Goal: Task Accomplishment & Management: Manage account settings

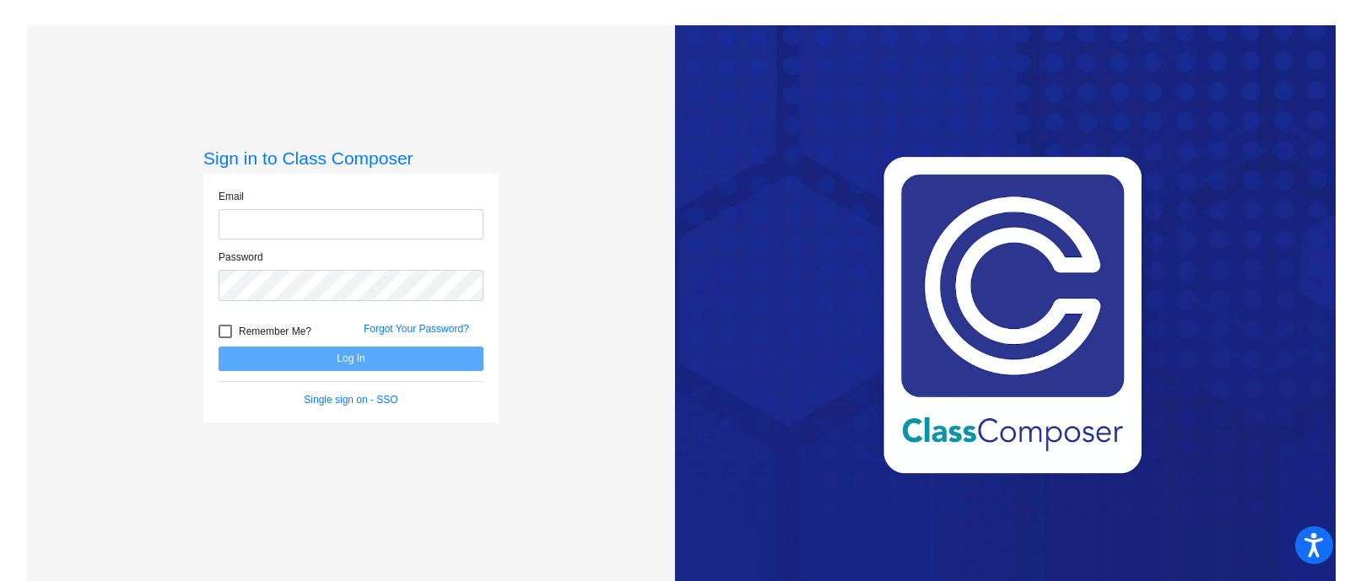
click at [439, 223] on input "email" at bounding box center [350, 224] width 265 height 31
type input "[PERSON_NAME][EMAIL_ADDRESS][PERSON_NAME][DOMAIN_NAME]"
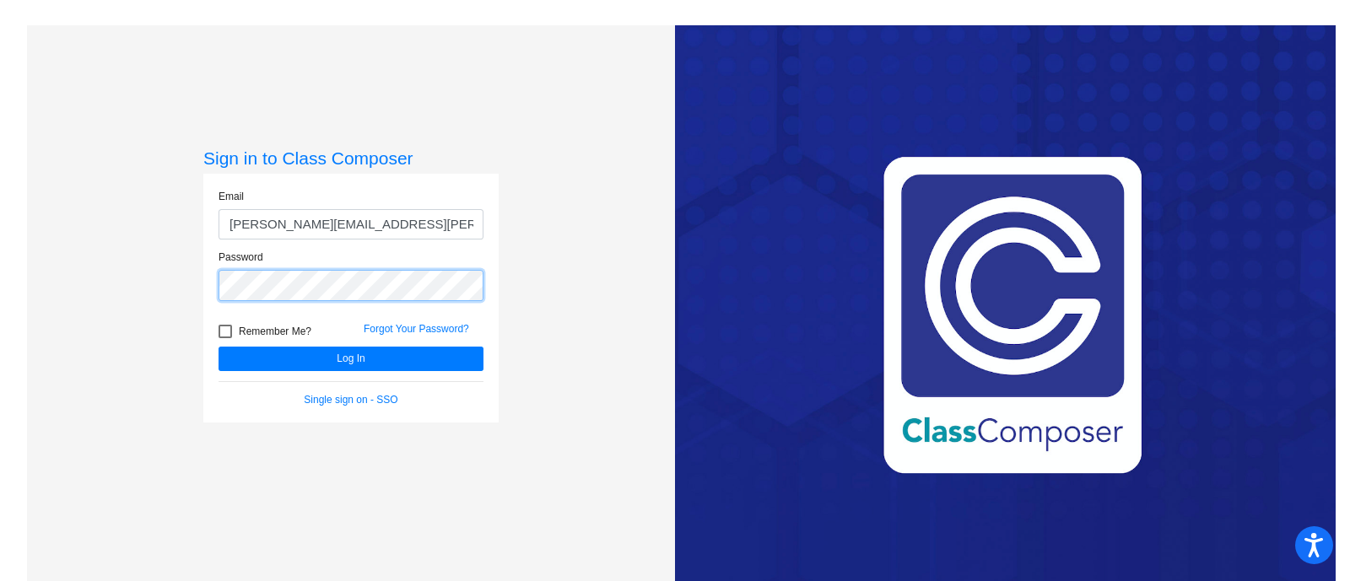
click at [218, 347] on button "Log In" at bounding box center [350, 359] width 265 height 24
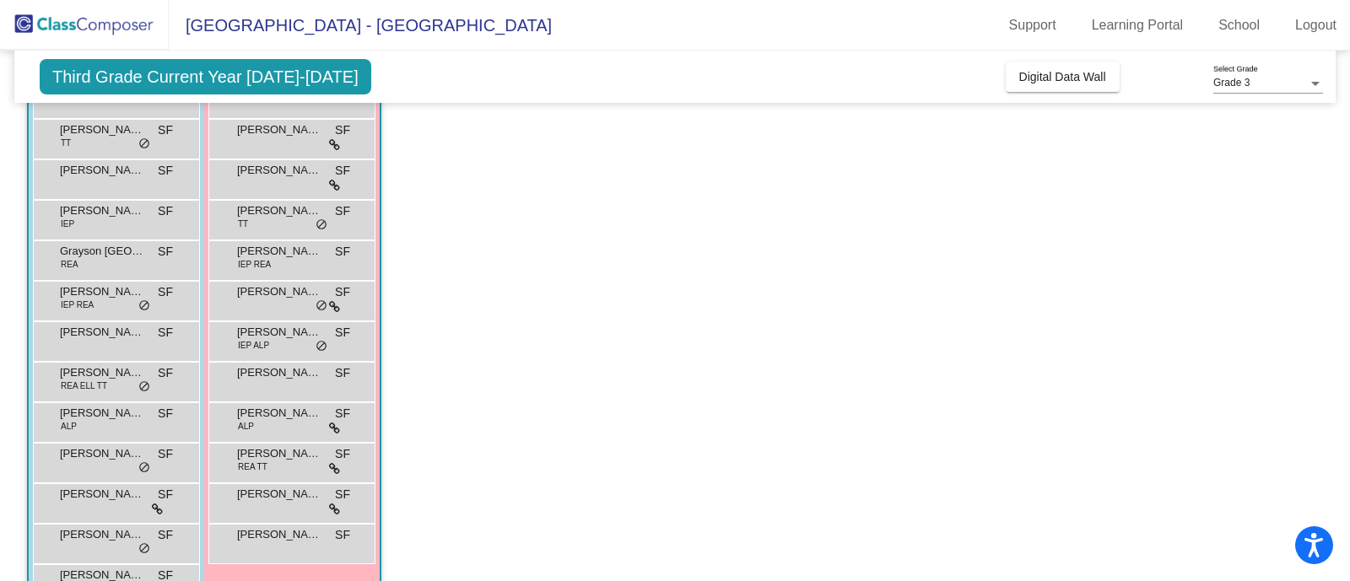
scroll to position [282, 0]
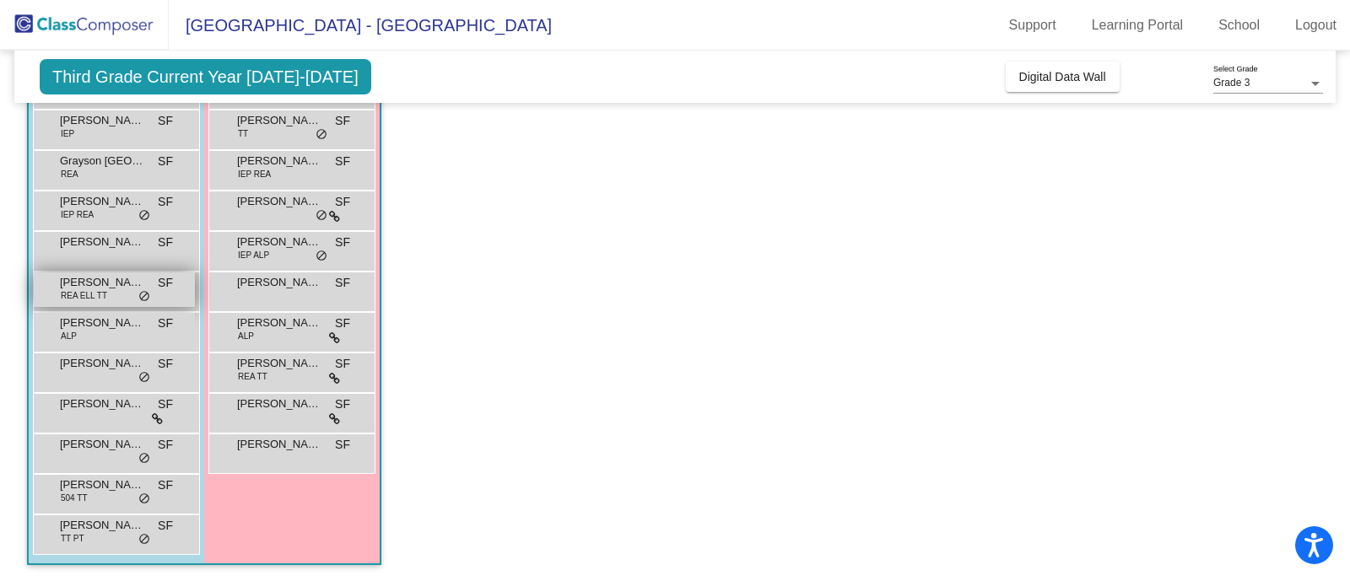
click at [99, 294] on span "REA ELL TT" at bounding box center [84, 295] width 46 height 13
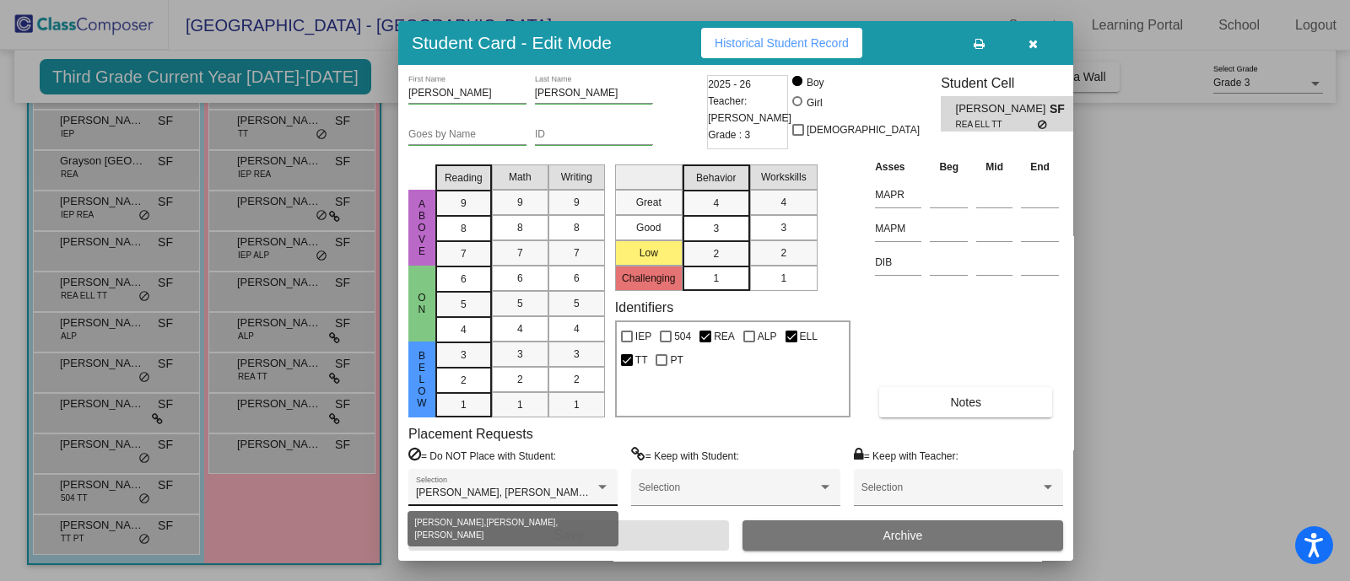
click at [595, 489] on div at bounding box center [602, 488] width 15 height 12
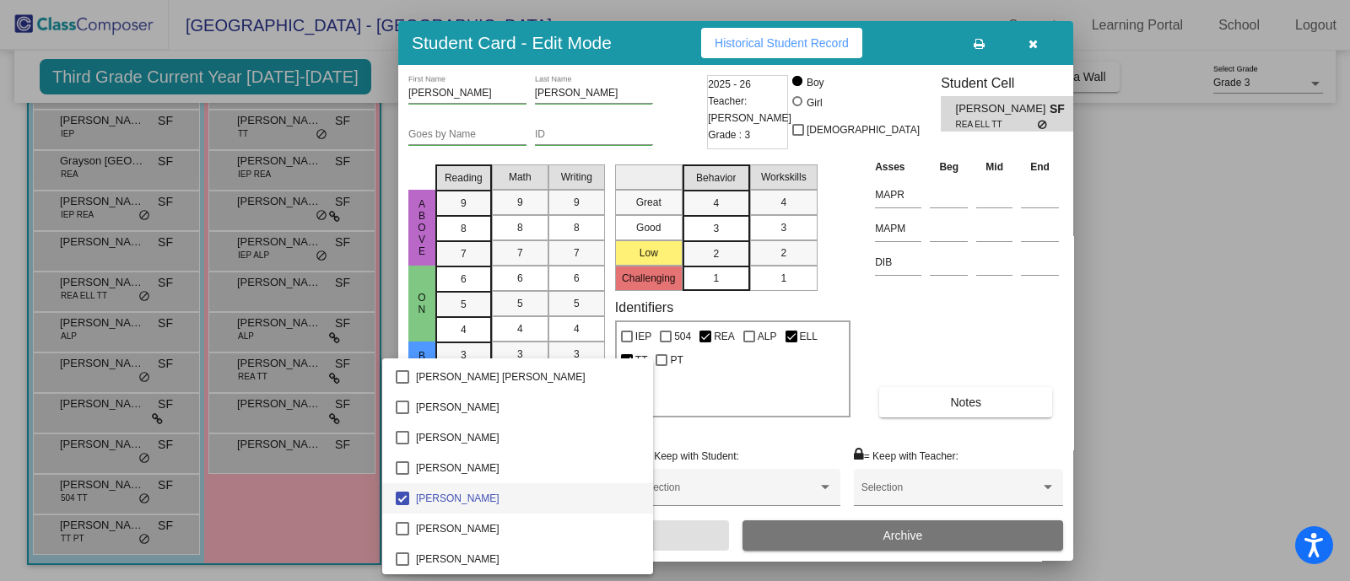
scroll to position [681, 0]
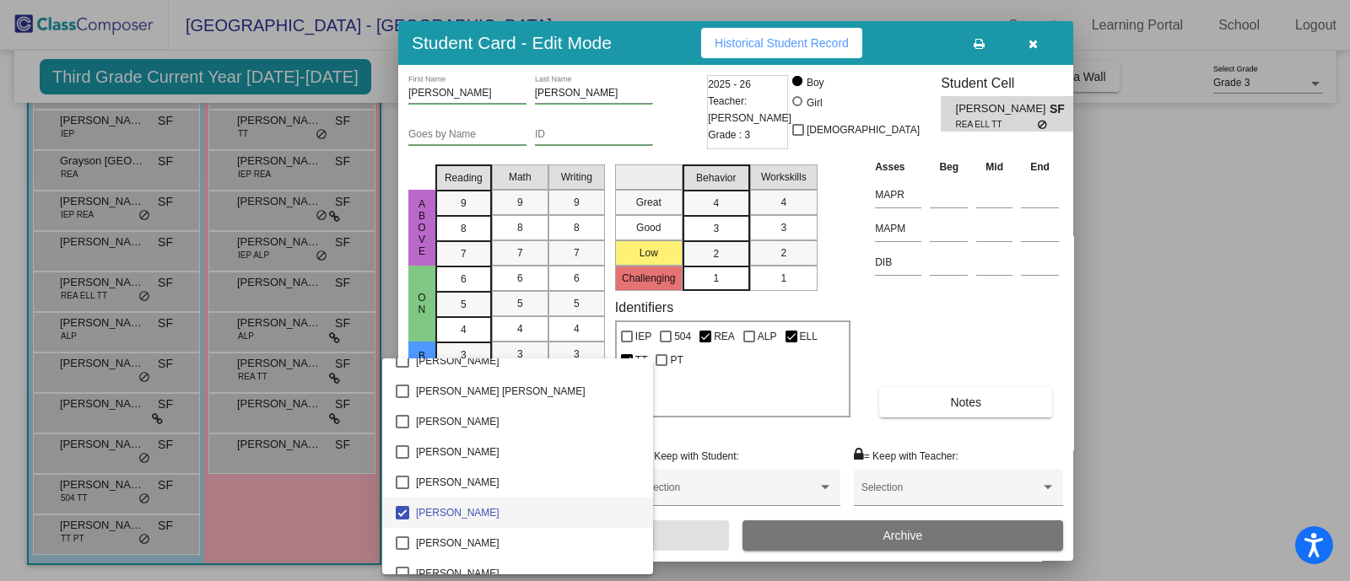
click at [720, 426] on div at bounding box center [675, 290] width 1350 height 581
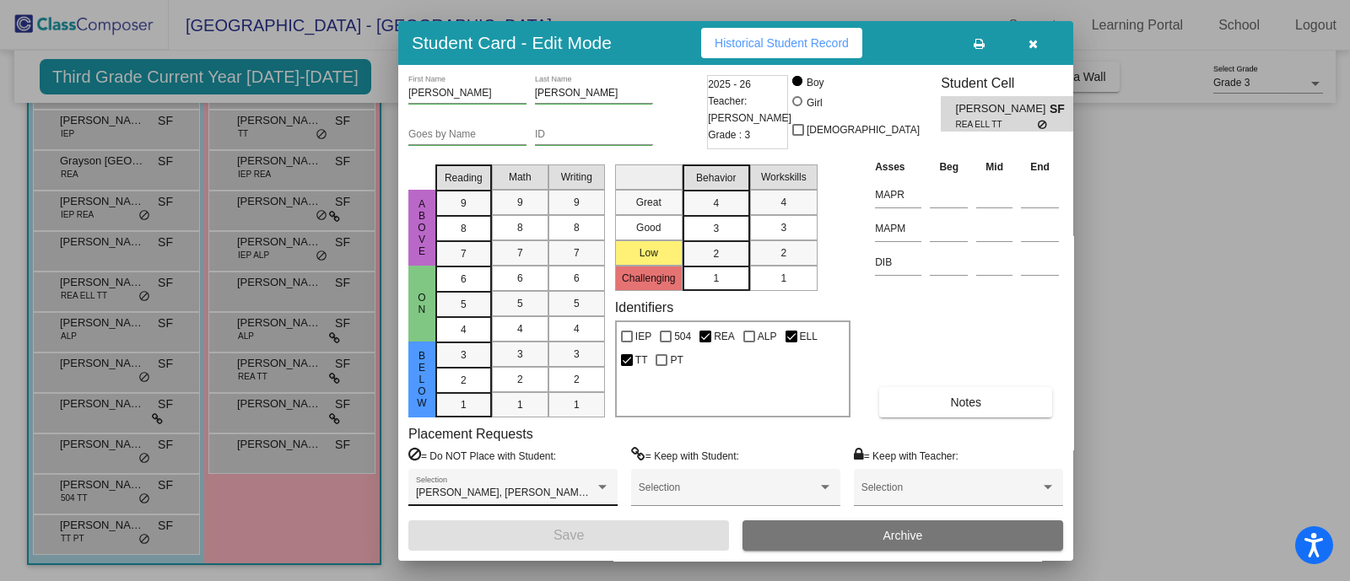
click at [594, 482] on div "[PERSON_NAME], [PERSON_NAME], [PERSON_NAME] Selection" at bounding box center [513, 492] width 194 height 30
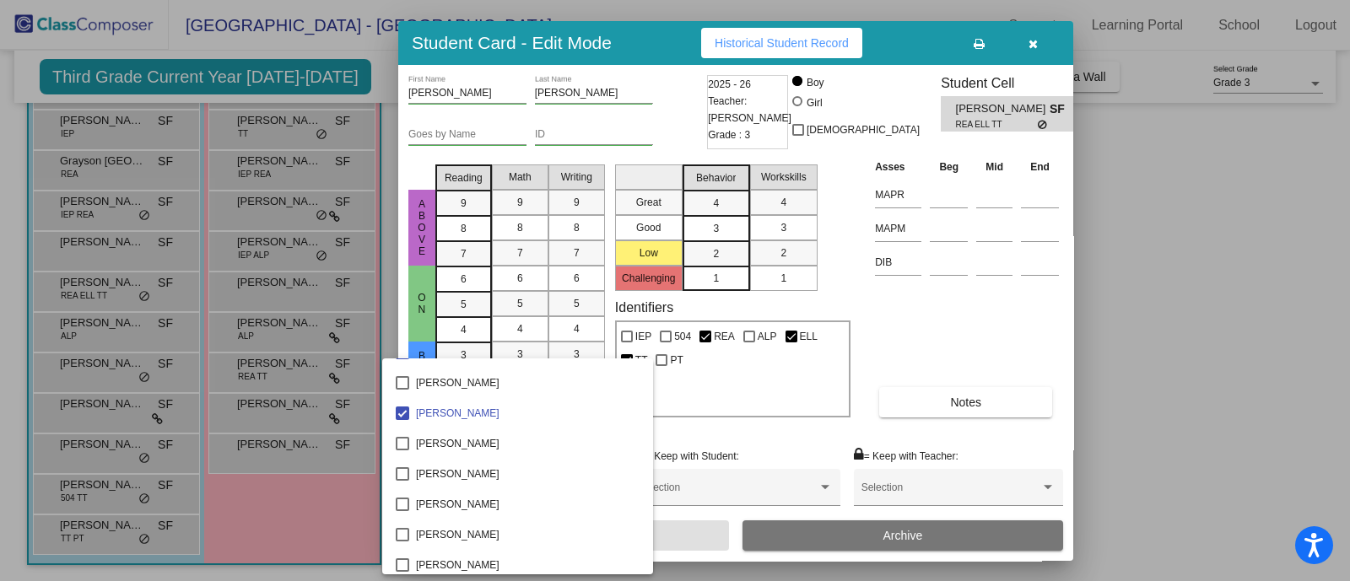
scroll to position [1446, 0]
click at [765, 441] on div at bounding box center [675, 290] width 1350 height 581
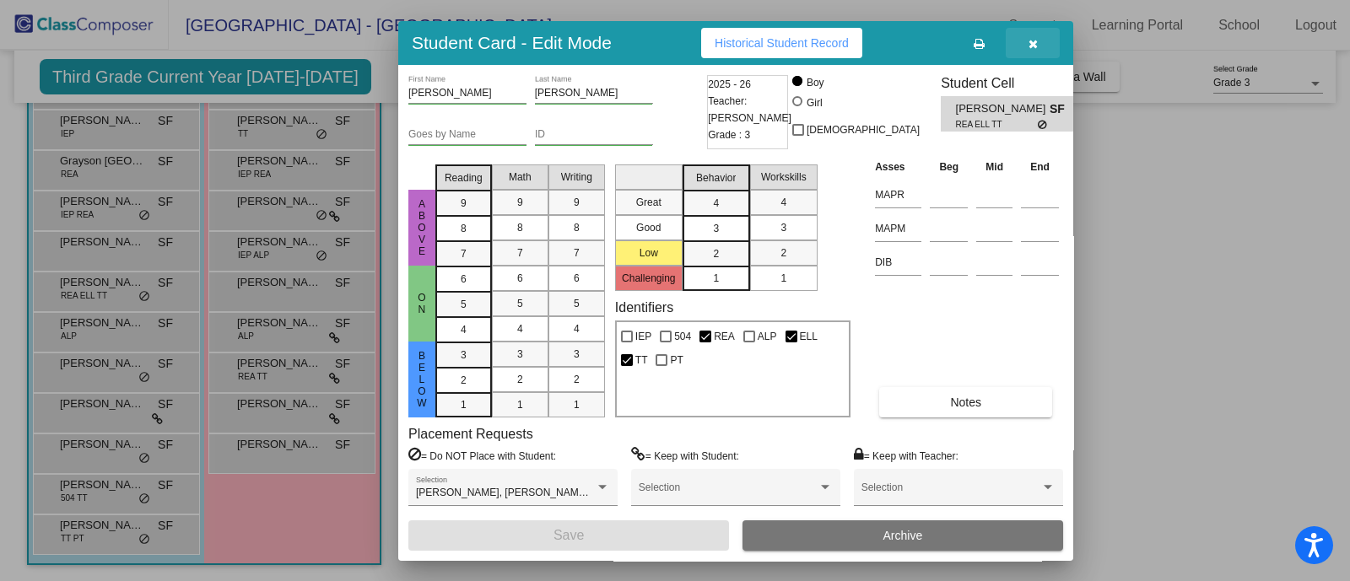
click at [1032, 44] on icon "button" at bounding box center [1032, 44] width 9 height 12
